Goal: Information Seeking & Learning: Learn about a topic

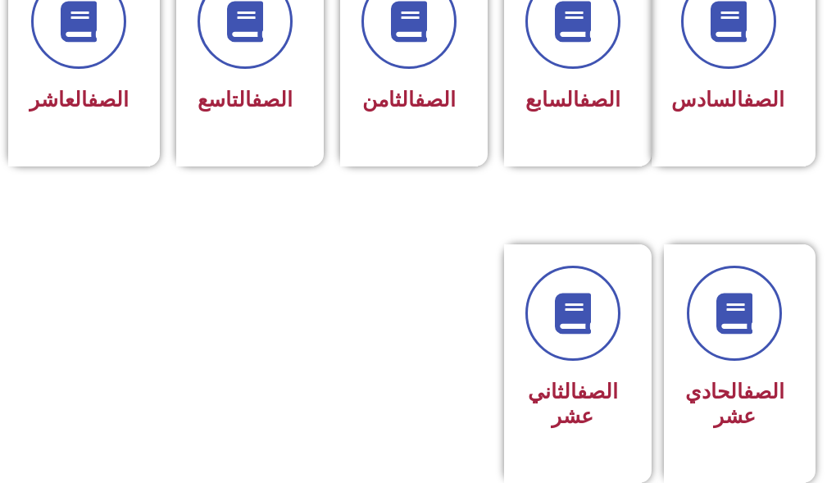
scroll to position [901, 0]
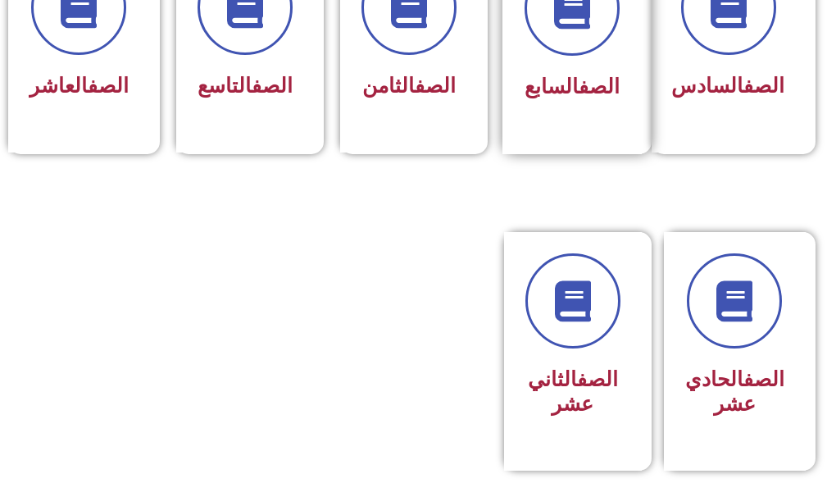
click at [554, 111] on div "الصف السابع" at bounding box center [571, 47] width 139 height 216
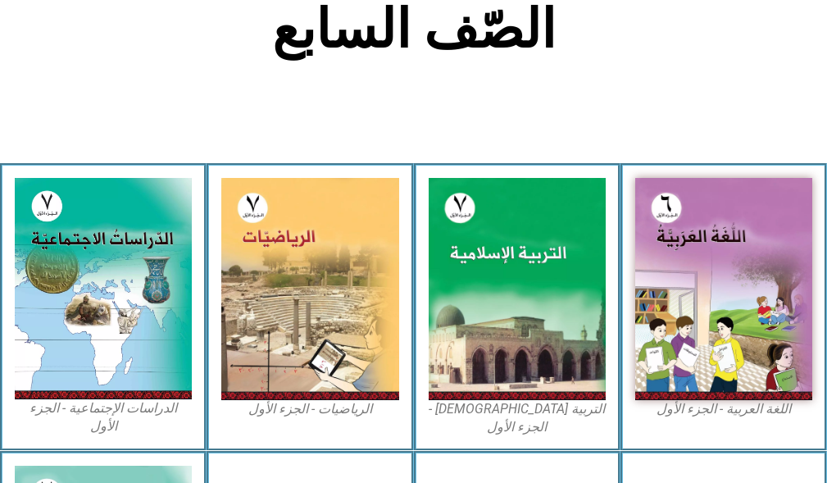
scroll to position [410, 0]
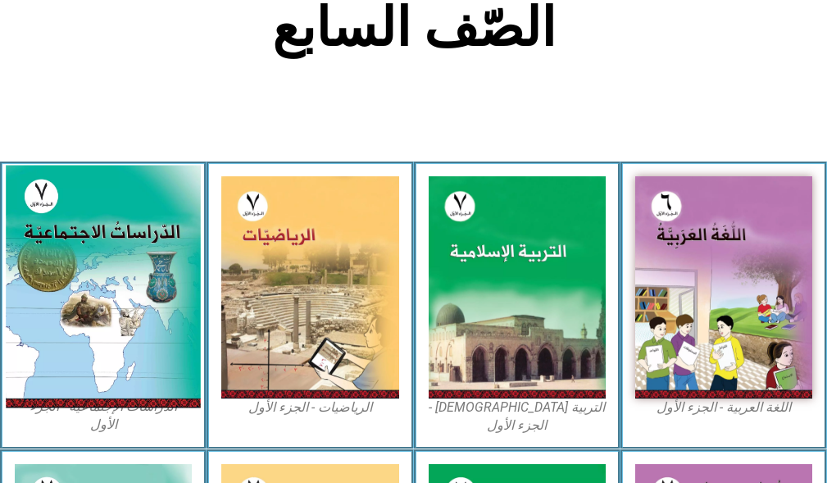
click at [64, 319] on img at bounding box center [103, 287] width 195 height 243
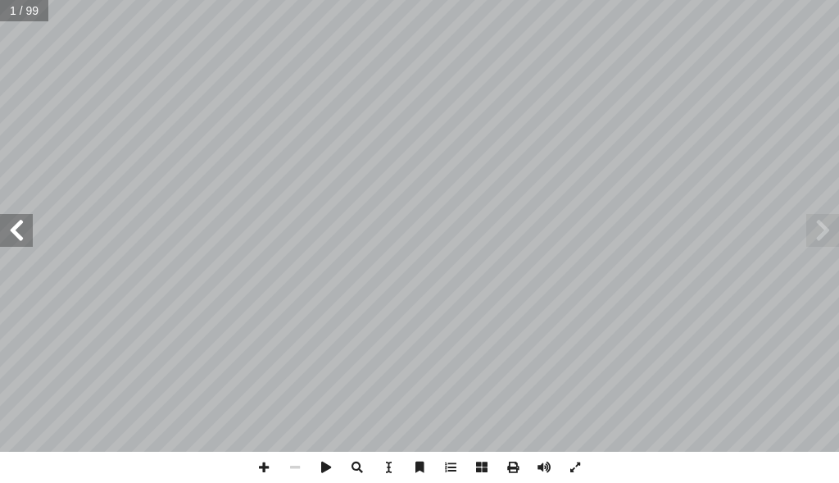
click at [1, 238] on span at bounding box center [16, 230] width 33 height 33
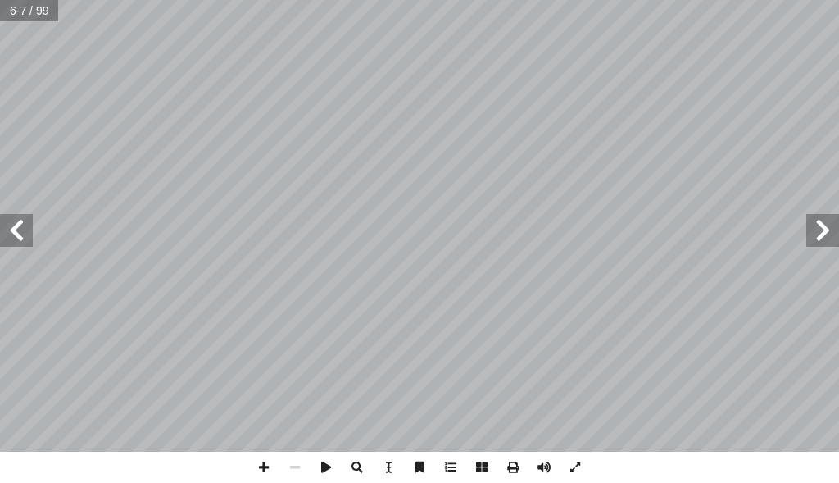
click at [1, 238] on span at bounding box center [16, 230] width 33 height 33
click at [821, 235] on span at bounding box center [822, 230] width 33 height 33
click at [270, 470] on span at bounding box center [263, 467] width 31 height 31
click at [20, 221] on span at bounding box center [16, 230] width 33 height 33
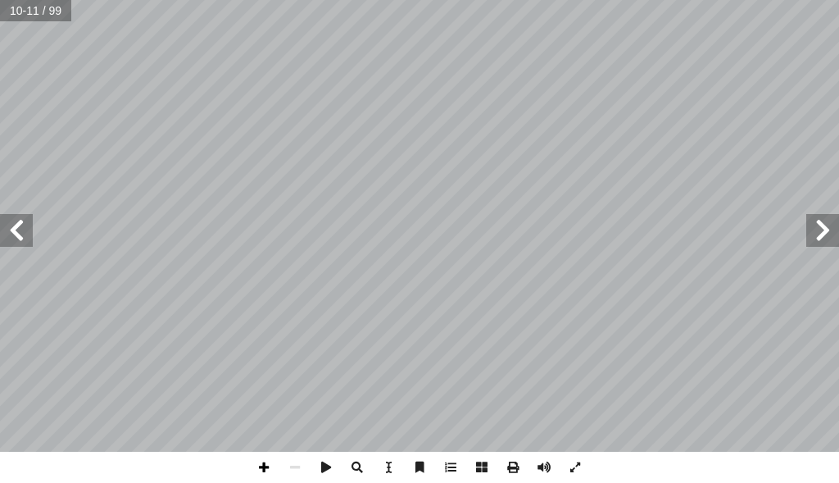
click at [261, 470] on span at bounding box center [263, 467] width 31 height 31
click at [266, 468] on span at bounding box center [263, 467] width 31 height 31
